Goal: Transaction & Acquisition: Purchase product/service

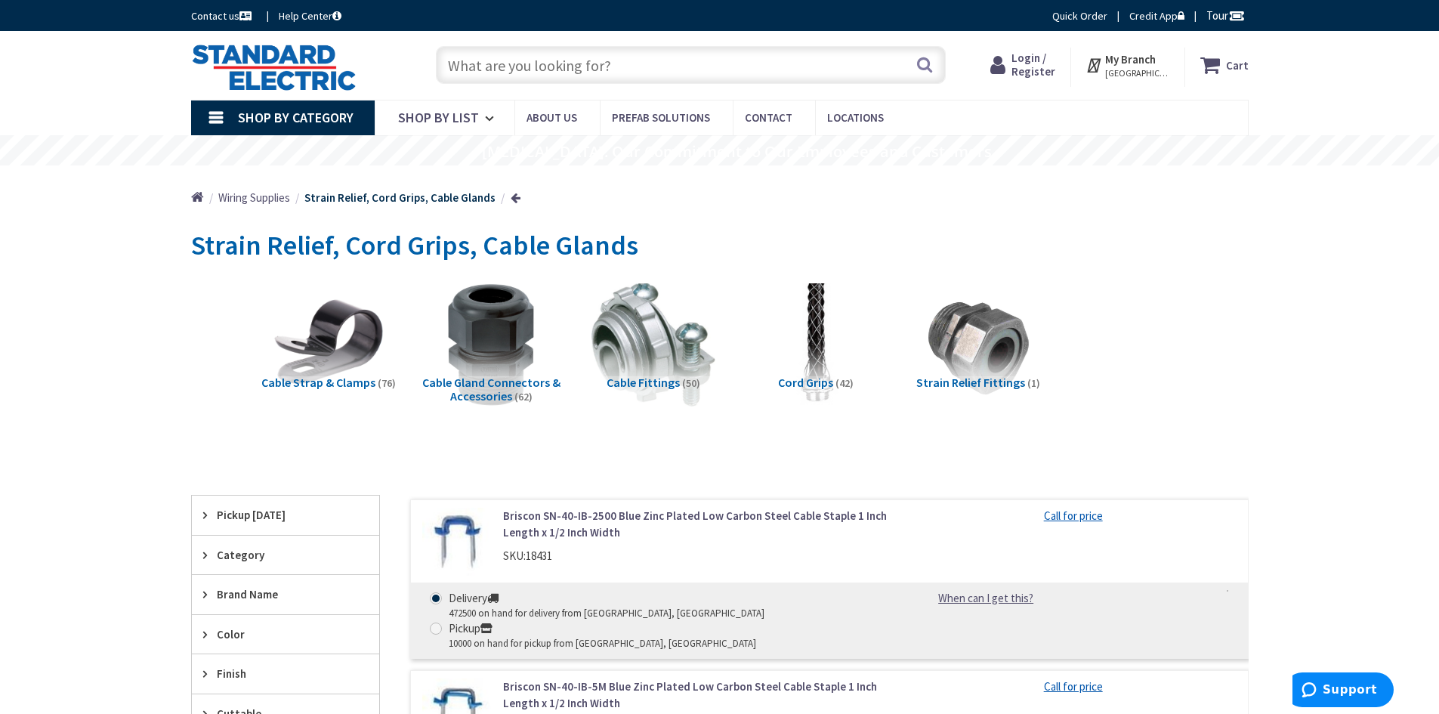
click at [332, 380] on span "Cable Strap & Clamps" at bounding box center [318, 382] width 114 height 15
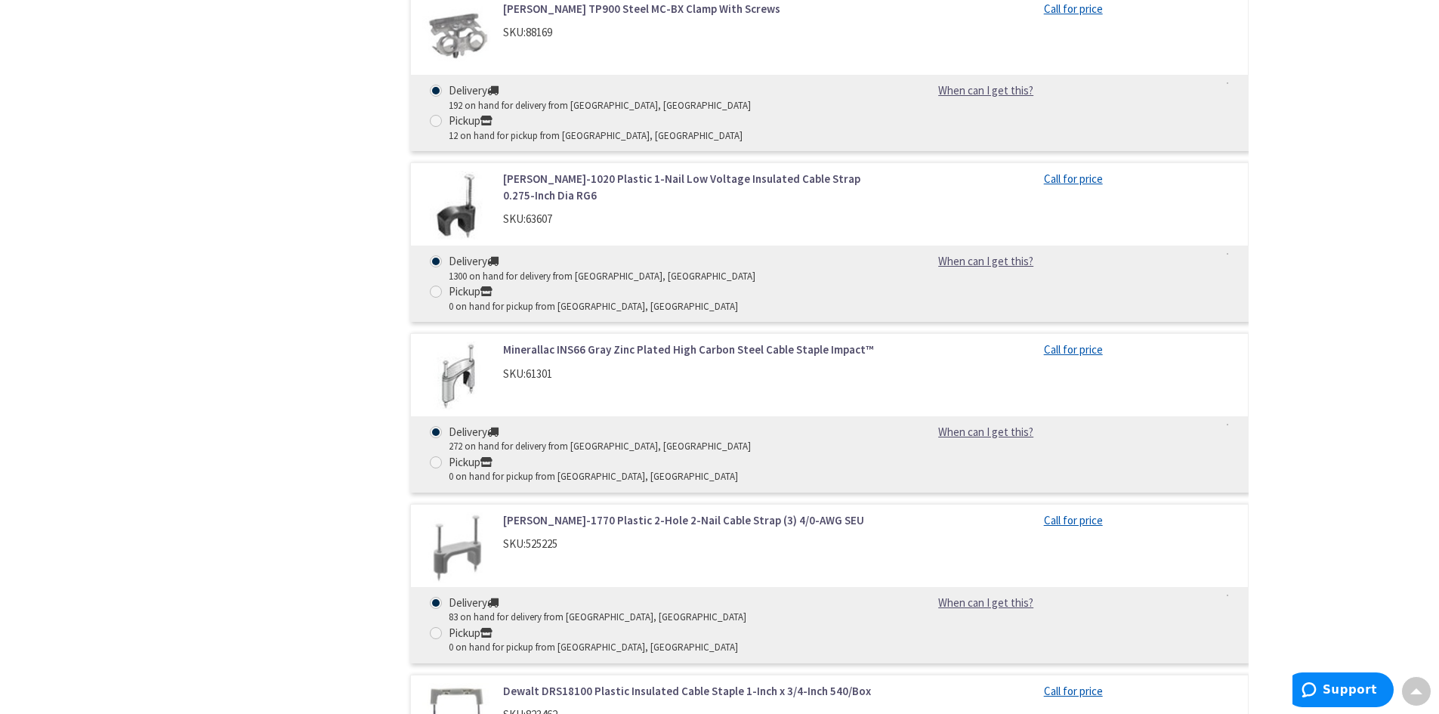
scroll to position [4484, 0]
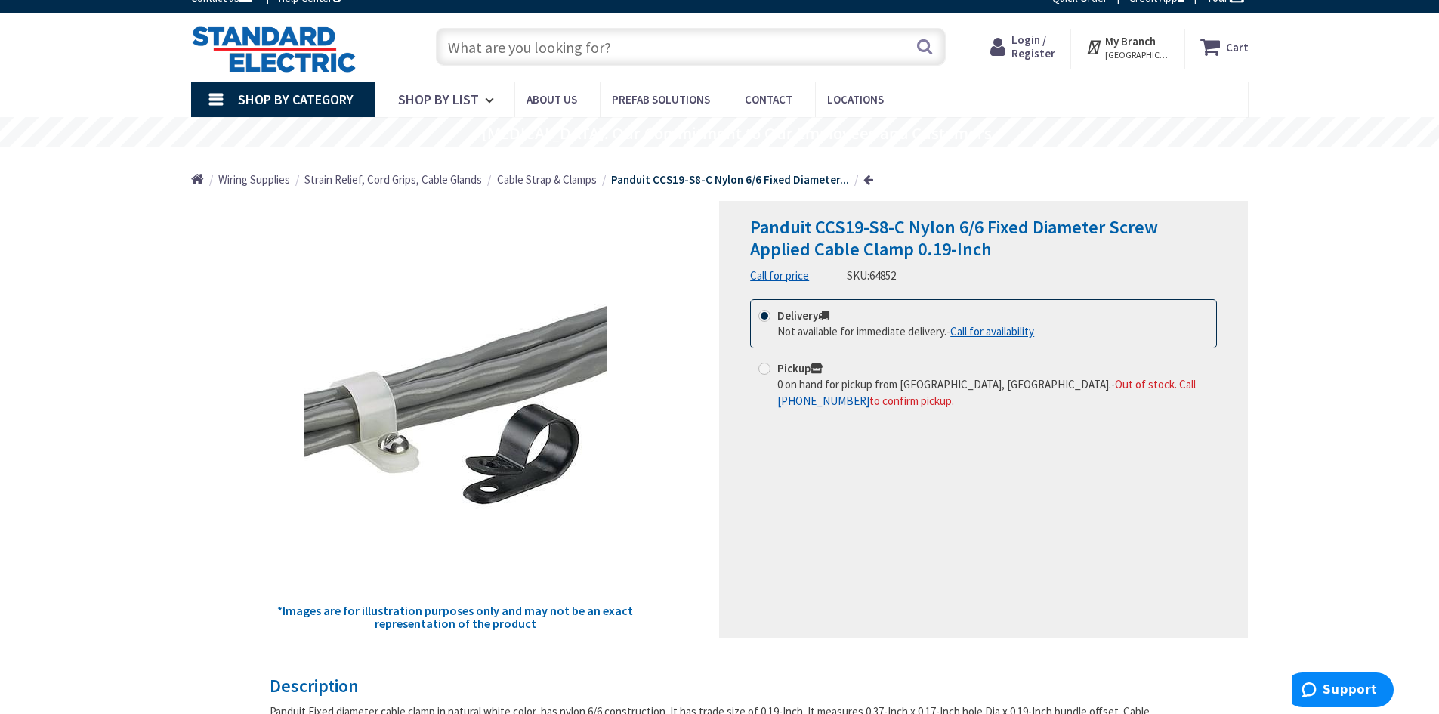
scroll to position [16, 0]
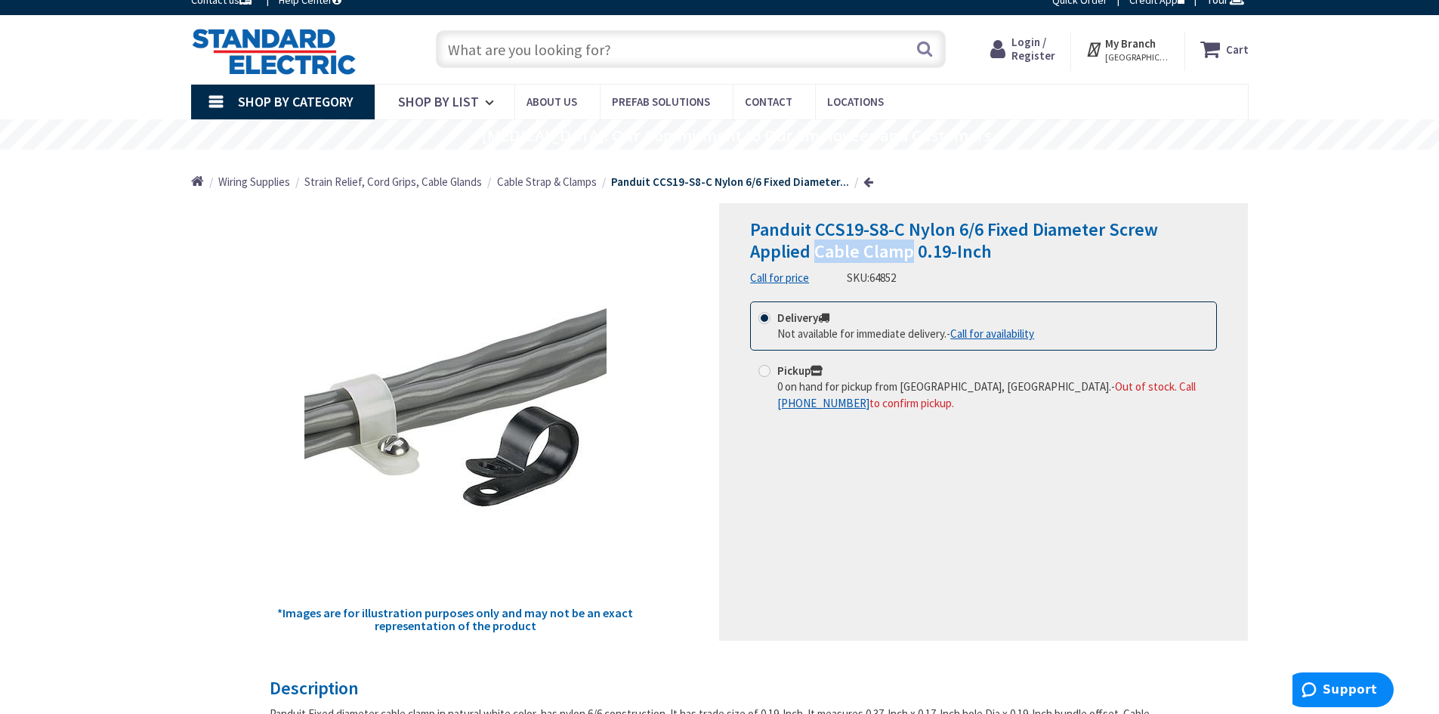
drag, startPoint x: 812, startPoint y: 252, endPoint x: 907, endPoint y: 246, distance: 94.6
click at [907, 246] on span "Panduit CCS19-S8-C Nylon 6/6 Fixed Diameter Screw Applied Cable Clamp 0.19-Inch" at bounding box center [954, 240] width 408 height 45
copy span "Cable Clamp"
